Goal: Task Accomplishment & Management: Use online tool/utility

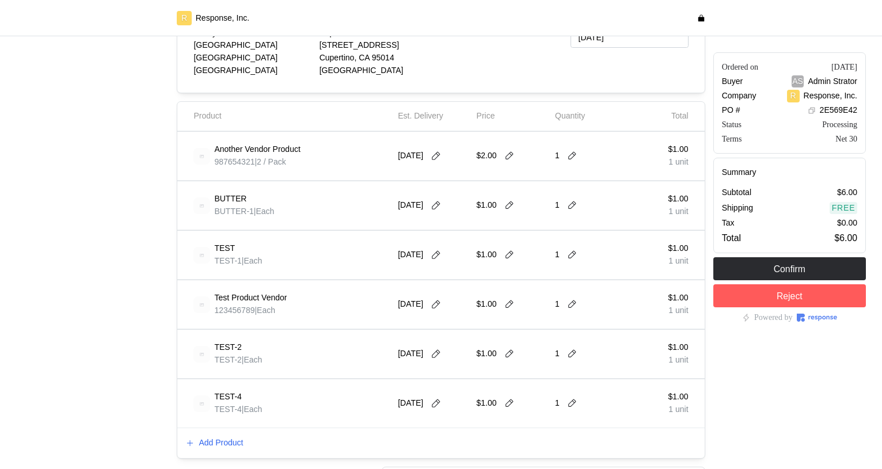
scroll to position [223, 0]
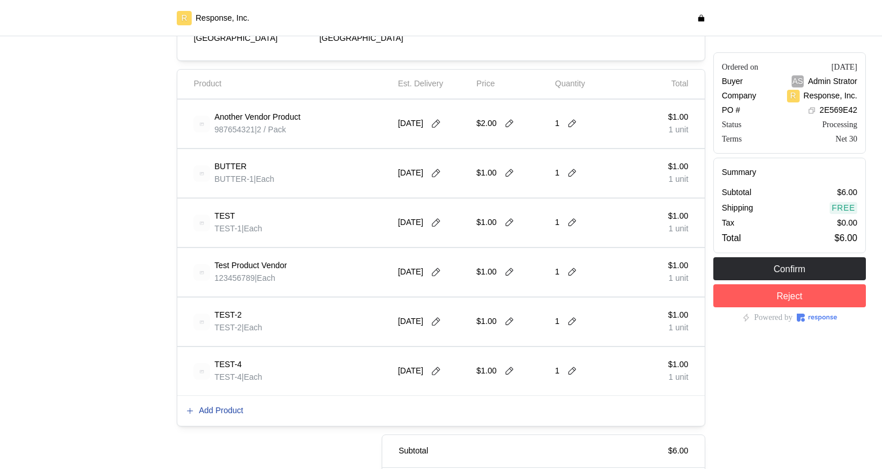
click at [216, 411] on p "Add Product" at bounding box center [221, 411] width 44 height 13
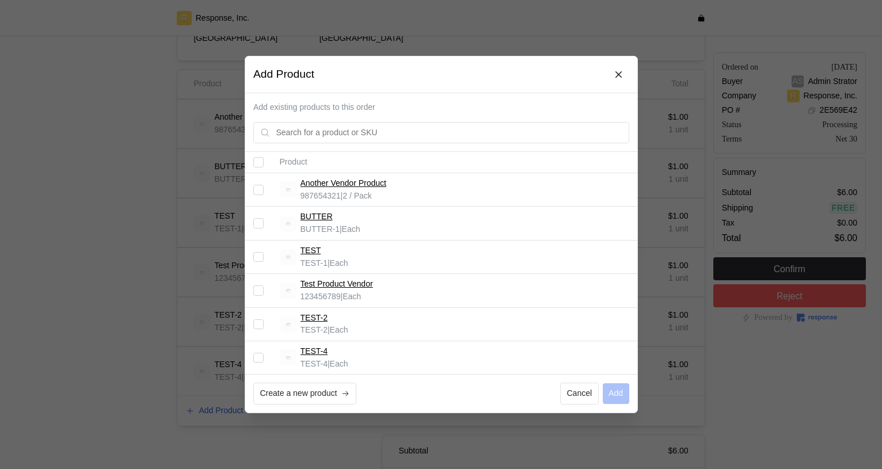
click at [188, 318] on div at bounding box center [441, 234] width 882 height 469
